Goal: Task Accomplishment & Management: Use online tool/utility

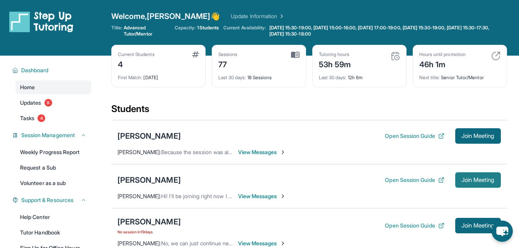
click at [462, 178] on span "Join Meeting" at bounding box center [477, 180] width 33 height 5
click at [461, 178] on span "Join Meeting" at bounding box center [477, 180] width 33 height 5
click at [455, 185] on button "Join Meeting" at bounding box center [478, 179] width 46 height 15
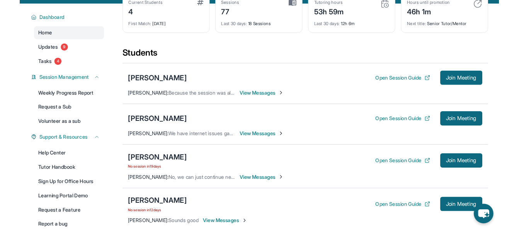
scroll to position [52, 0]
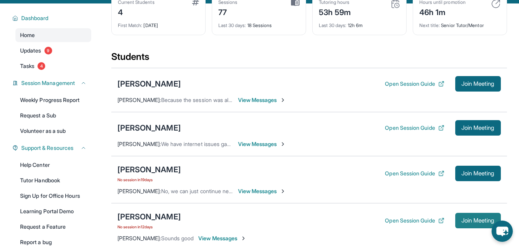
click at [464, 218] on span "Join Meeting" at bounding box center [477, 220] width 33 height 5
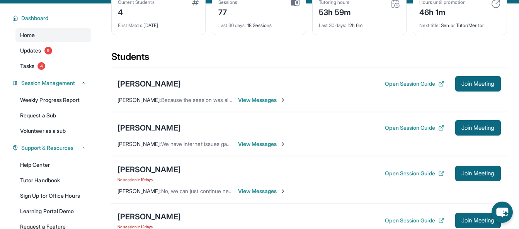
scroll to position [0, 0]
